Goal: Find contact information: Obtain details needed to contact an individual or organization

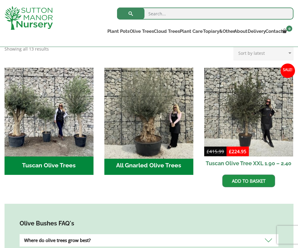
scroll to position [207, 0]
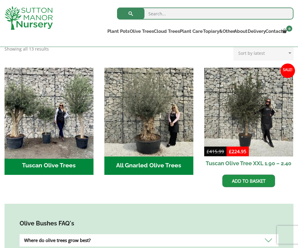
click at [33, 127] on img "Visit product category Tuscan Olive Trees" at bounding box center [48, 112] width 93 height 93
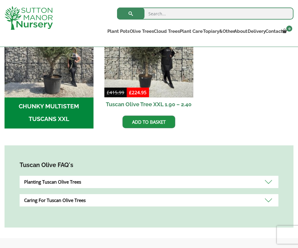
scroll to position [188, 0]
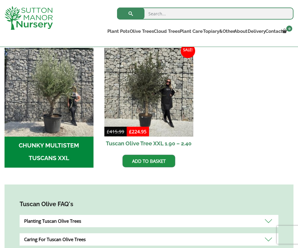
click at [71, 152] on h2 "CHUNKY MULTISTEM TUSCANS XXL (1)" at bounding box center [49, 152] width 89 height 31
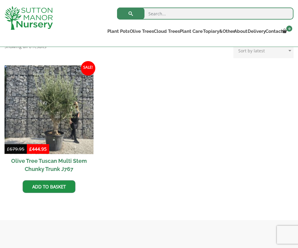
scroll to position [143, 0]
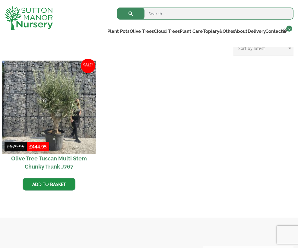
click at [69, 134] on img at bounding box center [48, 107] width 93 height 93
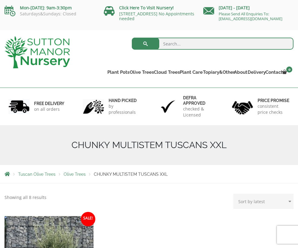
scroll to position [0, 0]
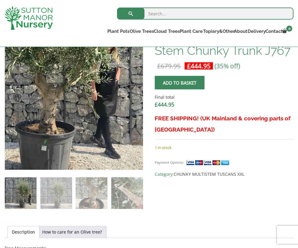
scroll to position [211, 0]
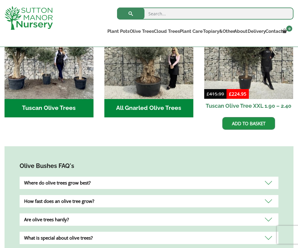
scroll to position [242, 0]
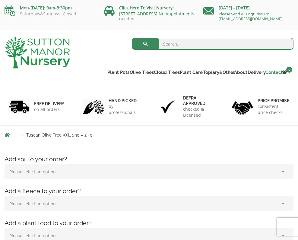
click at [267, 72] on link "Contact" at bounding box center [272, 72] width 17 height 8
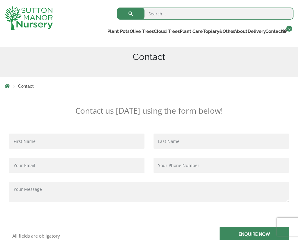
scroll to position [72, 0]
